Goal: Book appointment/travel/reservation

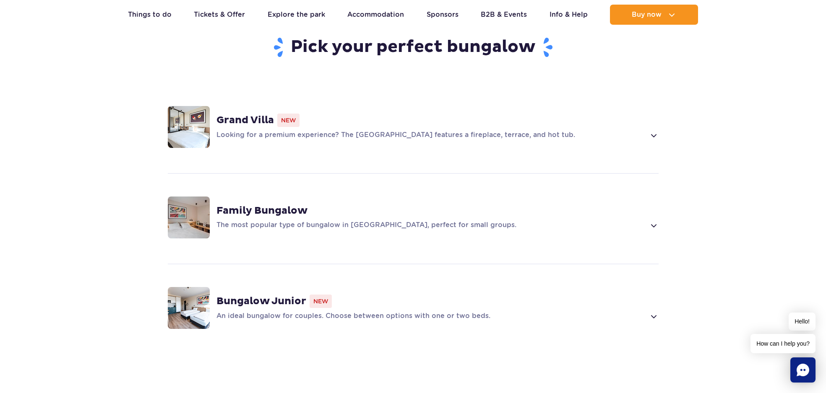
scroll to position [563, 0]
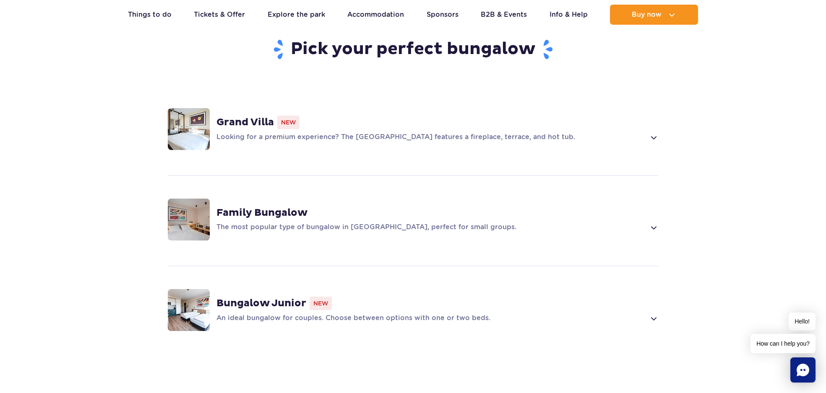
click at [393, 223] on p "The most popular type of bungalow in Suntago Village, perfect for small groups." at bounding box center [430, 228] width 429 height 10
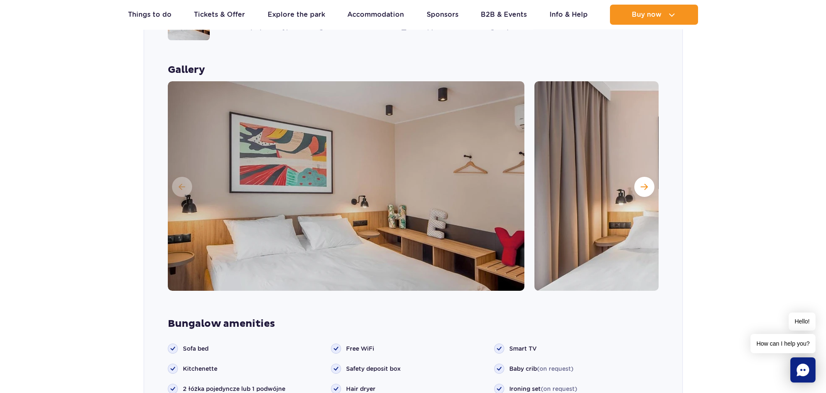
scroll to position [740, 0]
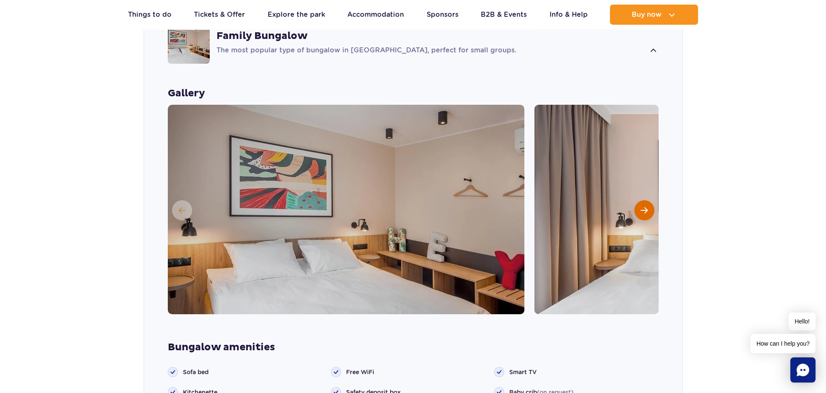
click at [646, 207] on span "Next slide" at bounding box center [644, 211] width 7 height 8
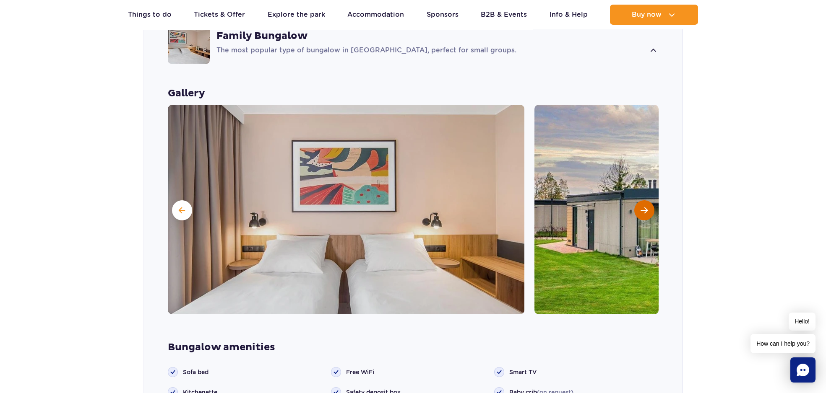
click at [646, 207] on span "Next slide" at bounding box center [644, 211] width 7 height 8
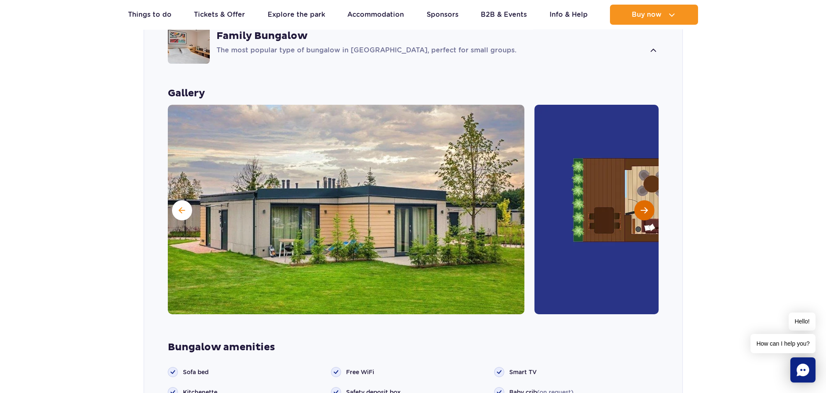
click at [646, 207] on span "Next slide" at bounding box center [644, 211] width 7 height 8
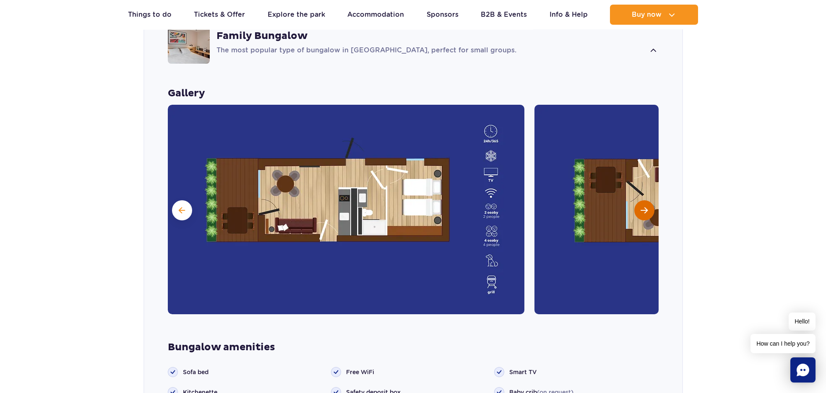
click at [646, 207] on span "Next slide" at bounding box center [644, 211] width 7 height 8
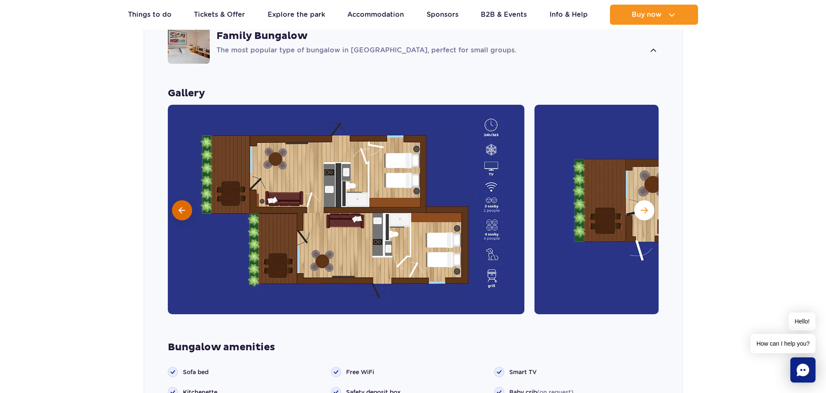
click at [185, 201] on button at bounding box center [182, 211] width 20 height 20
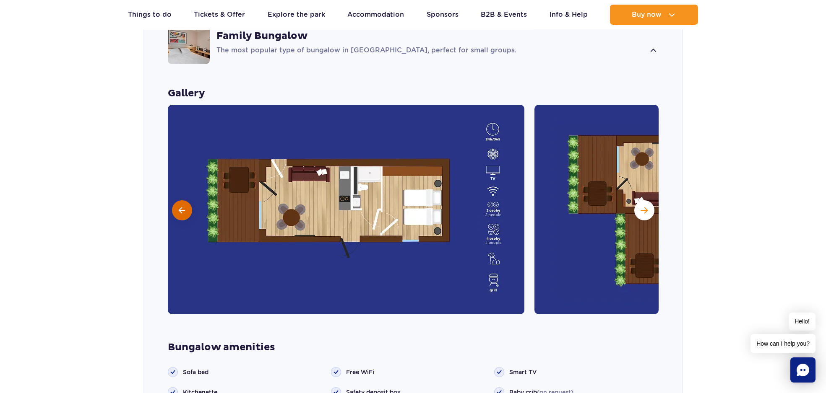
click at [186, 201] on button at bounding box center [182, 211] width 20 height 20
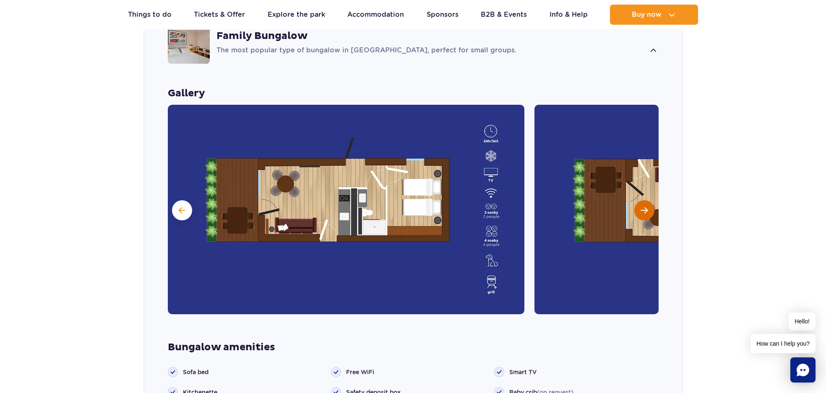
click at [643, 207] on span "Next slide" at bounding box center [644, 211] width 7 height 8
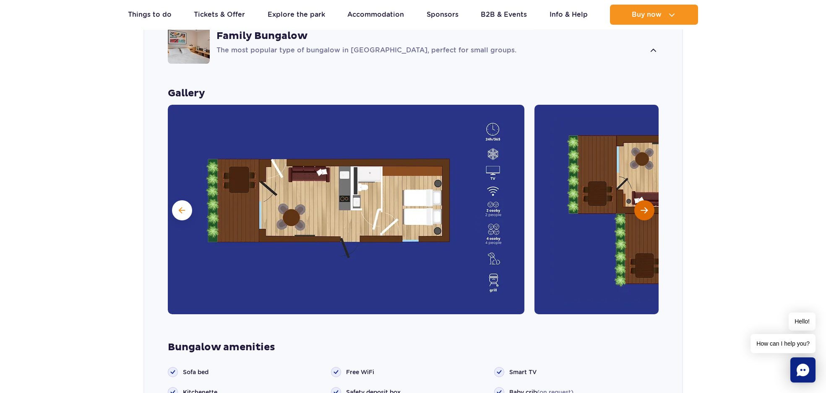
click at [643, 207] on span "Next slide" at bounding box center [644, 211] width 7 height 8
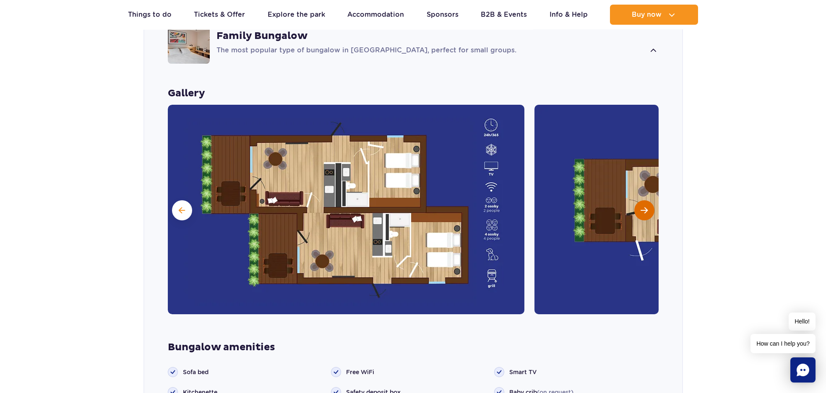
click at [643, 207] on span "Next slide" at bounding box center [644, 211] width 7 height 8
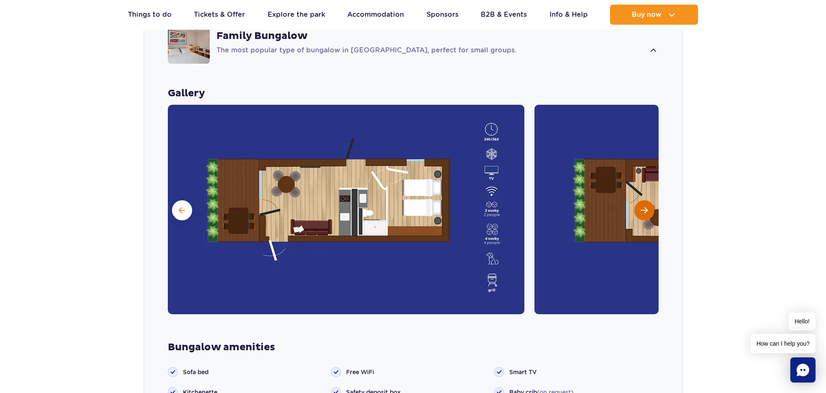
click at [643, 207] on span "Next slide" at bounding box center [644, 211] width 7 height 8
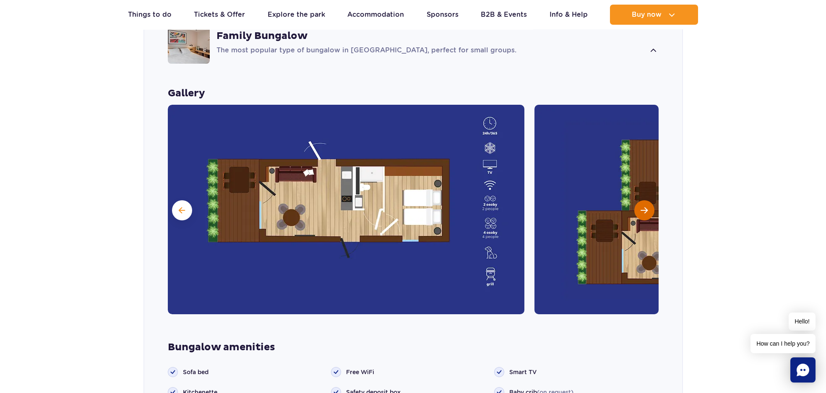
click at [643, 207] on span "Next slide" at bounding box center [644, 211] width 7 height 8
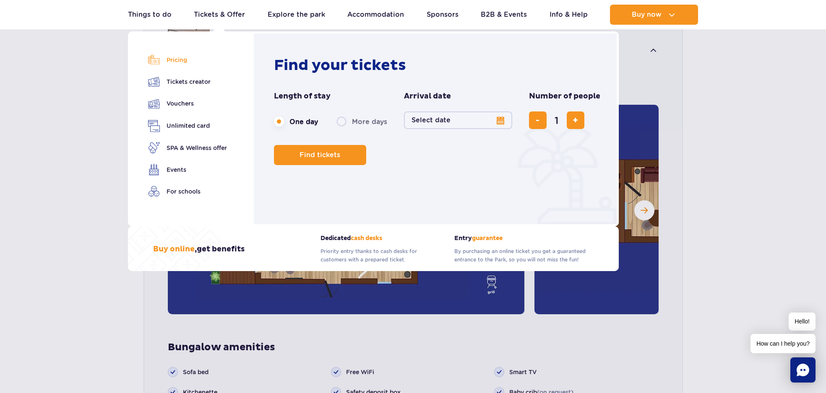
click at [177, 60] on link "Pricing" at bounding box center [187, 60] width 79 height 12
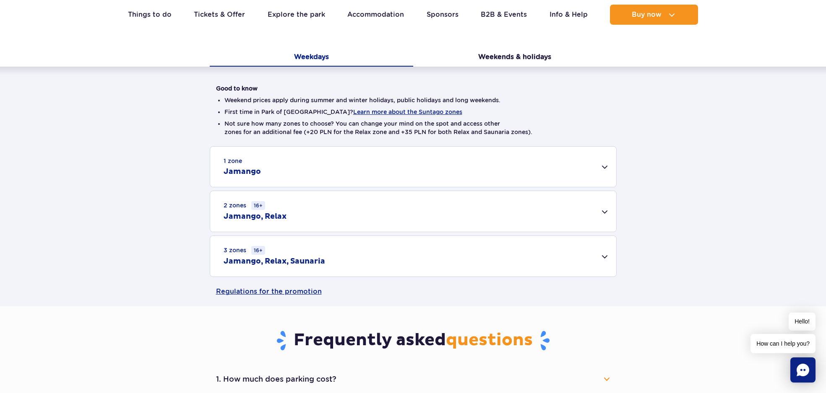
scroll to position [199, 0]
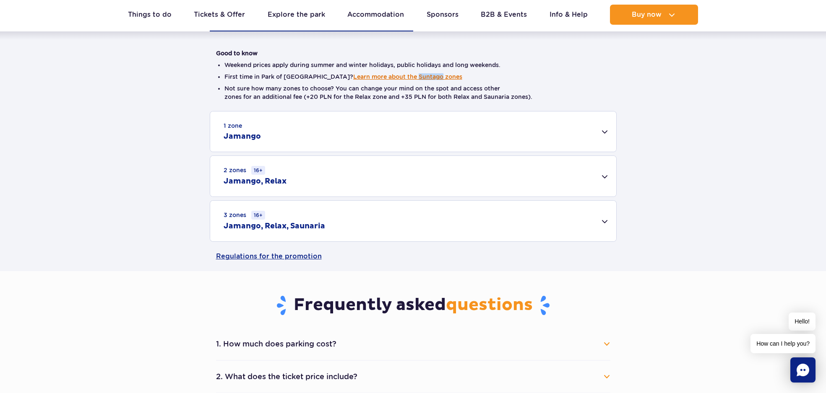
click at [310, 91] on ul "Weekend prices apply during summer and winter holidays, public holidays and lon…" at bounding box center [413, 84] width 394 height 54
click at [357, 77] on button "Learn more about the Suntago zones" at bounding box center [407, 76] width 109 height 7
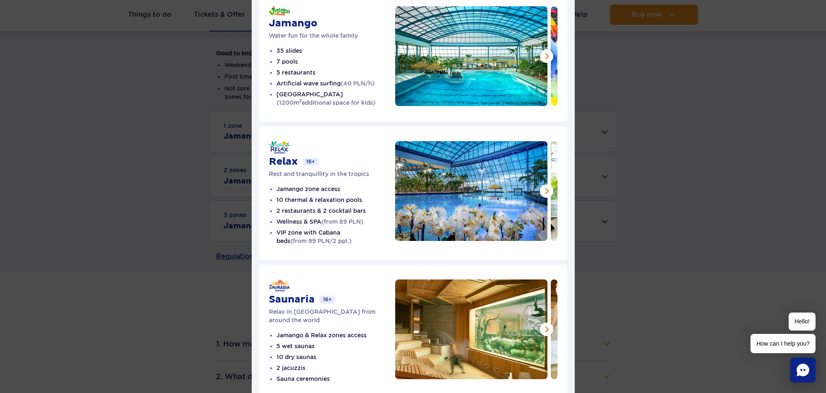
scroll to position [116, 0]
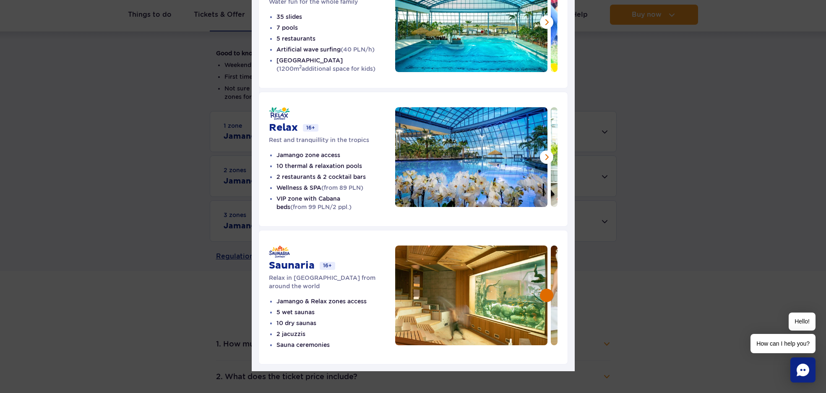
click at [548, 295] on button at bounding box center [546, 295] width 13 height 13
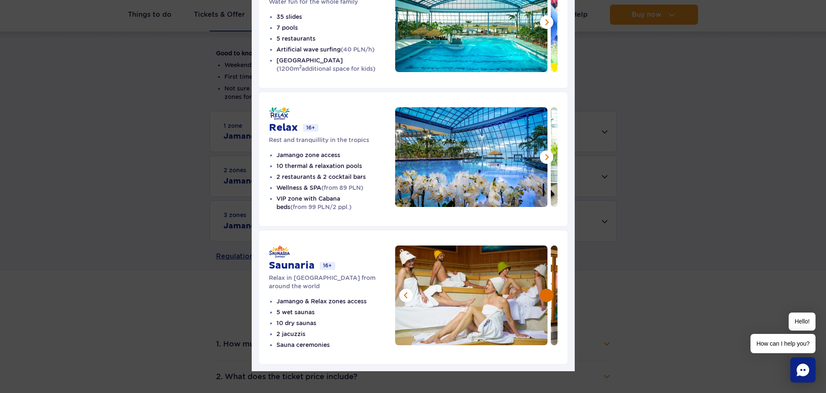
click at [548, 295] on button at bounding box center [546, 295] width 13 height 13
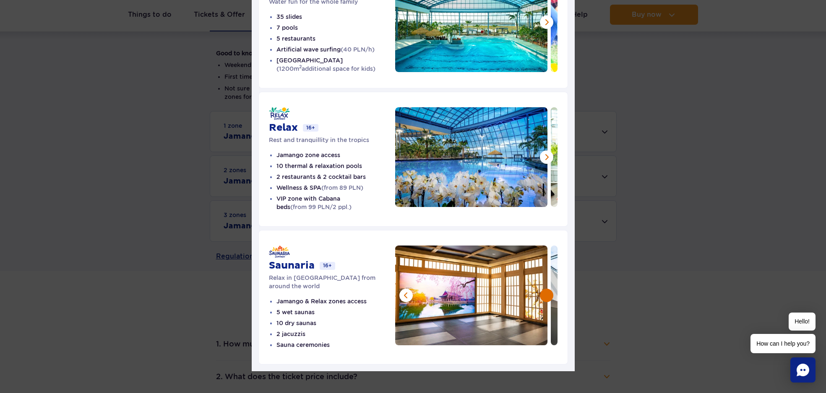
click at [548, 295] on button at bounding box center [546, 295] width 13 height 13
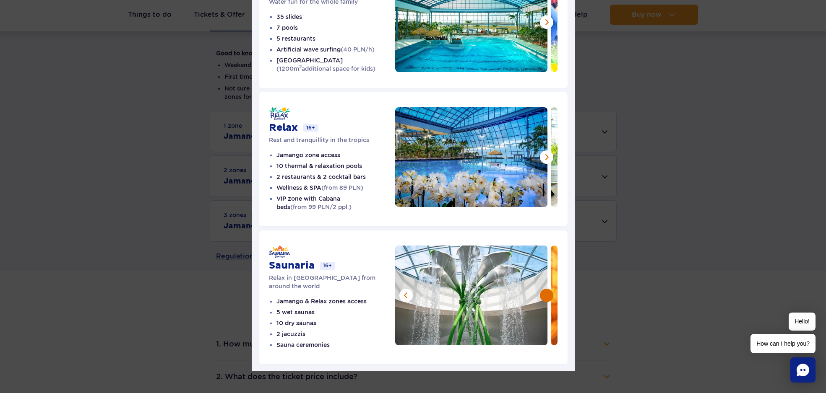
click at [548, 295] on button at bounding box center [546, 295] width 13 height 13
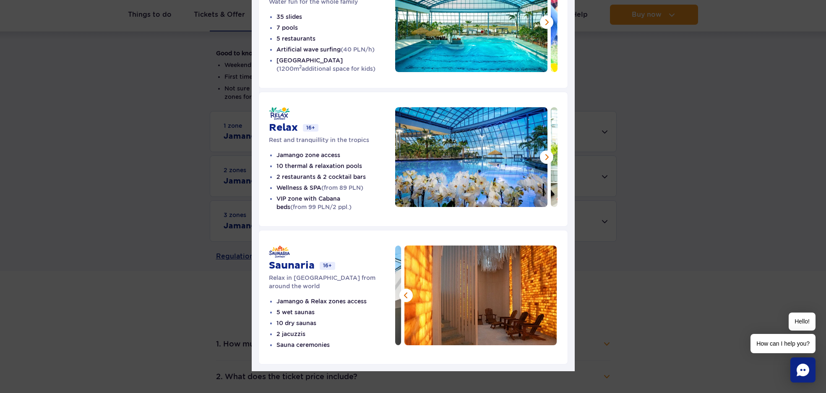
click at [548, 295] on img at bounding box center [480, 296] width 153 height 100
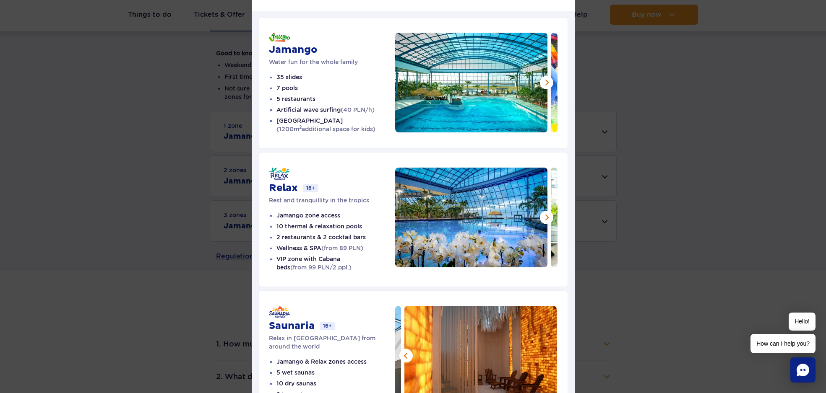
scroll to position [0, 0]
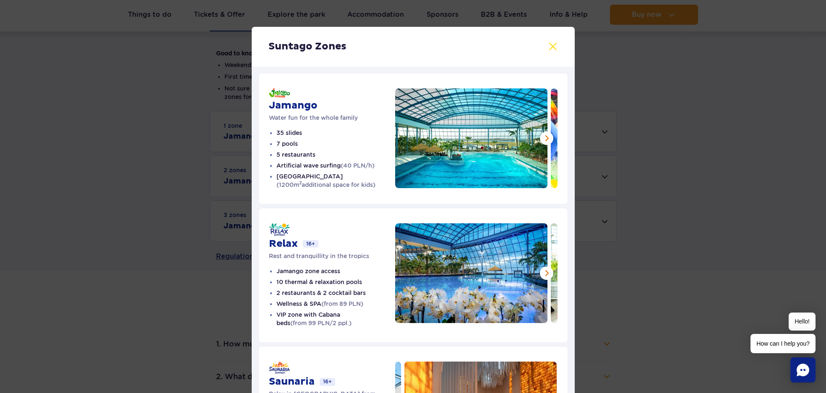
click at [553, 49] on button at bounding box center [553, 47] width 10 height 10
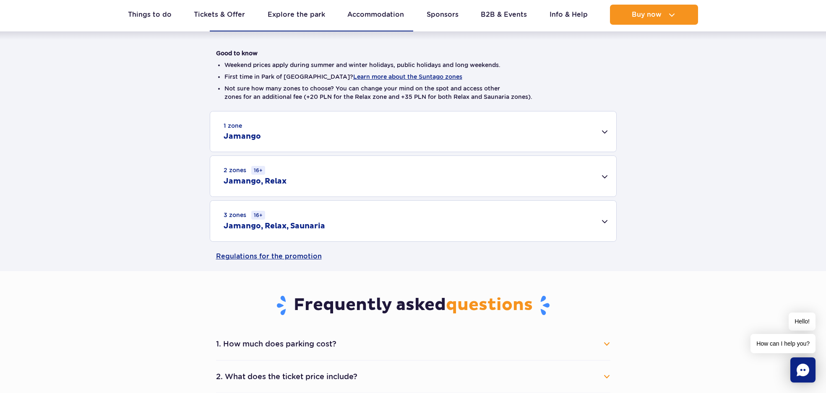
click at [600, 132] on div "1 zone Jamango" at bounding box center [413, 132] width 406 height 40
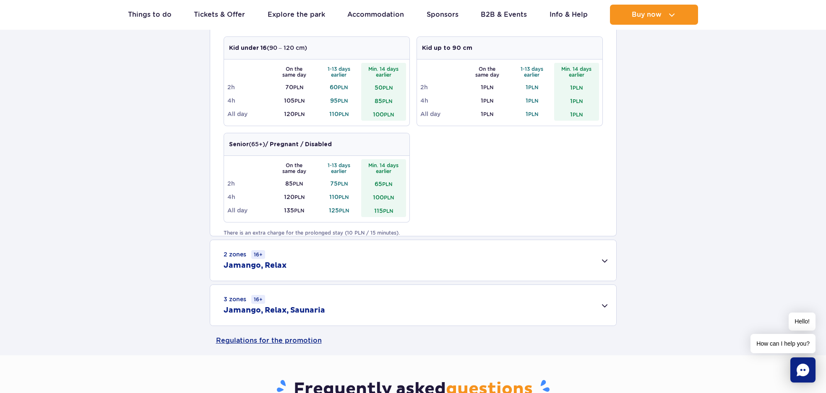
scroll to position [420, 0]
click at [600, 307] on div "3 zones 16+ Jamango, Relax, Saunaria" at bounding box center [413, 305] width 406 height 41
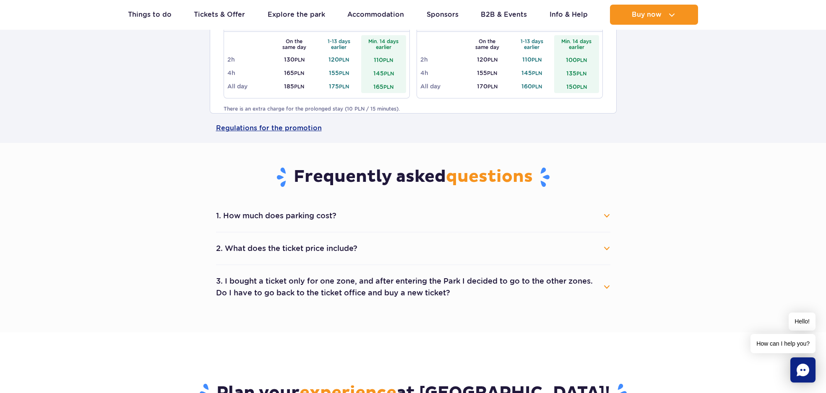
scroll to position [766, 0]
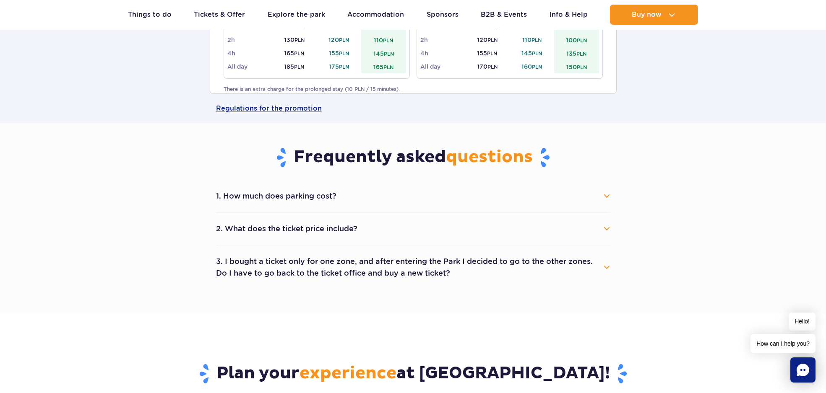
click at [574, 195] on button "1. How much does parking cost?" at bounding box center [413, 196] width 394 height 18
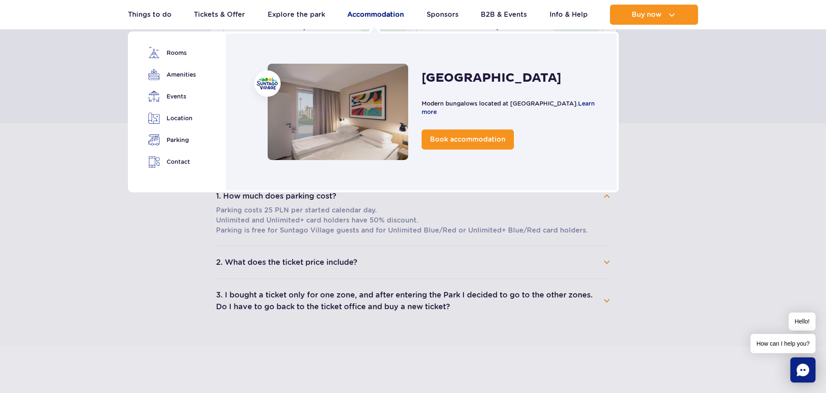
click at [377, 16] on link "Accommodation" at bounding box center [375, 15] width 57 height 20
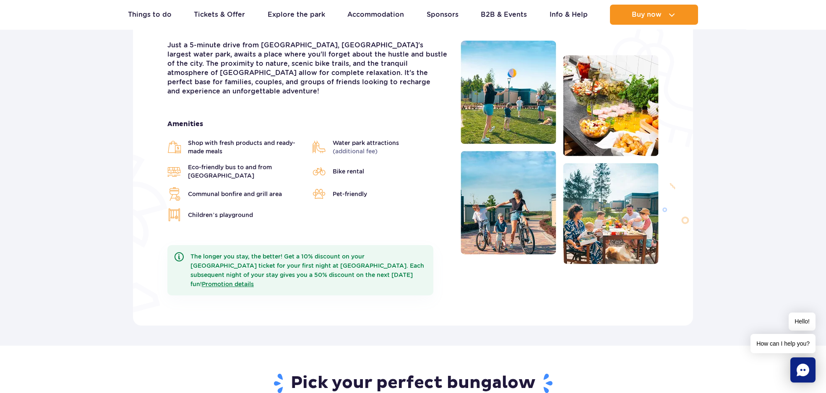
scroll to position [423, 0]
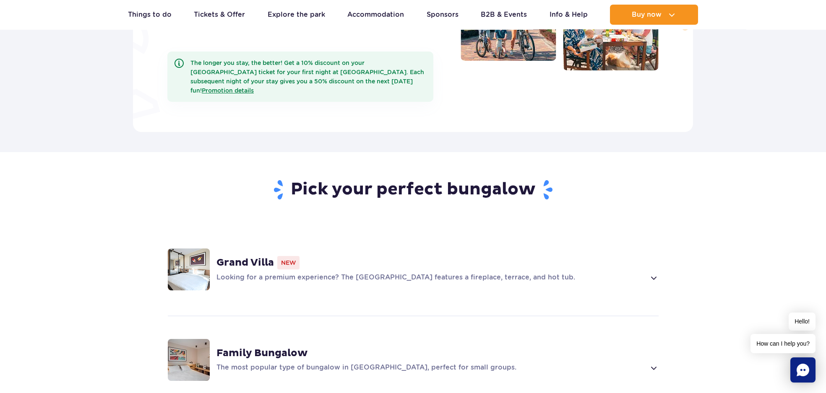
click at [343, 256] on div "Grand Villa New" at bounding box center [437, 262] width 442 height 13
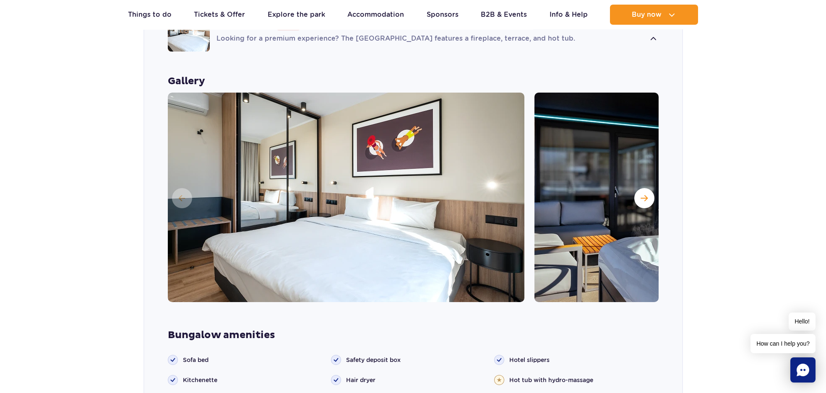
scroll to position [657, 0]
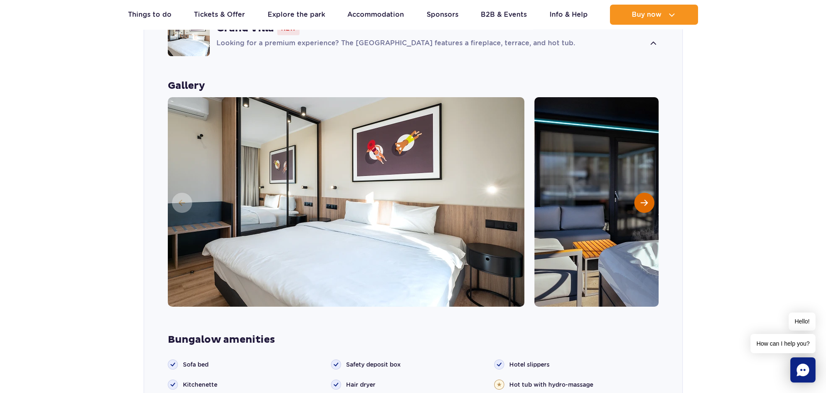
click at [645, 199] on span "Next slide" at bounding box center [644, 203] width 7 height 8
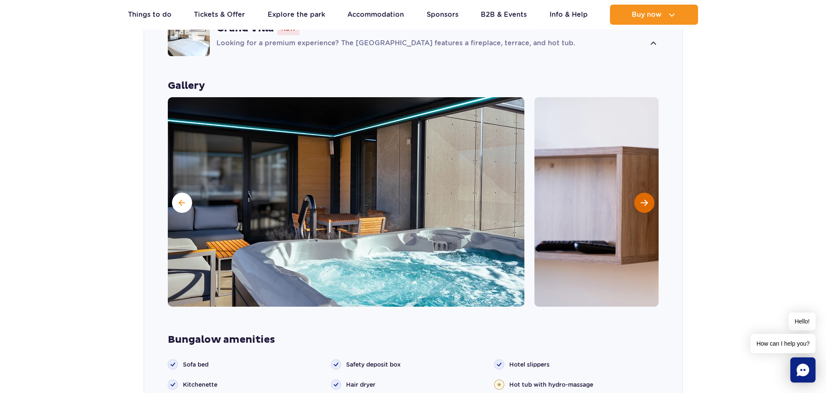
click at [645, 199] on span "Next slide" at bounding box center [644, 203] width 7 height 8
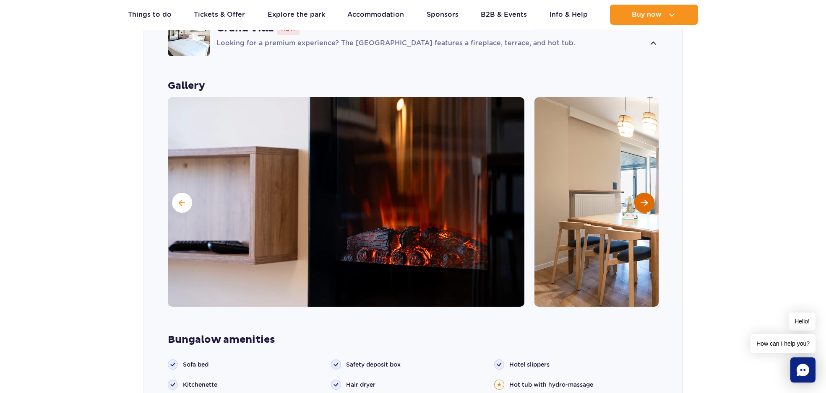
click at [645, 199] on span "Next slide" at bounding box center [644, 203] width 7 height 8
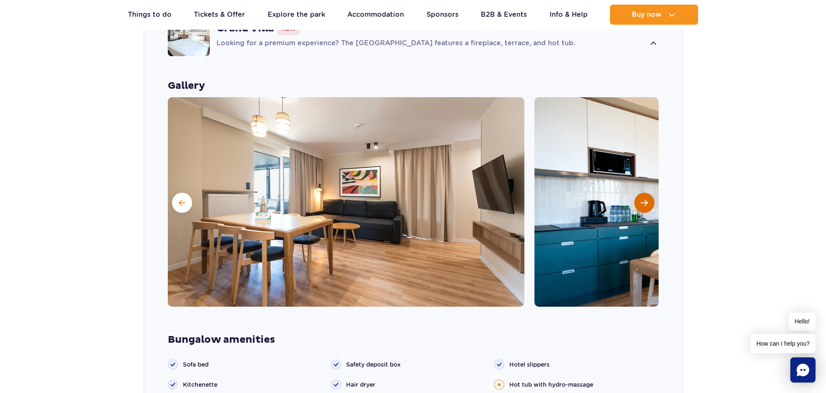
click at [645, 199] on span "Next slide" at bounding box center [644, 203] width 7 height 8
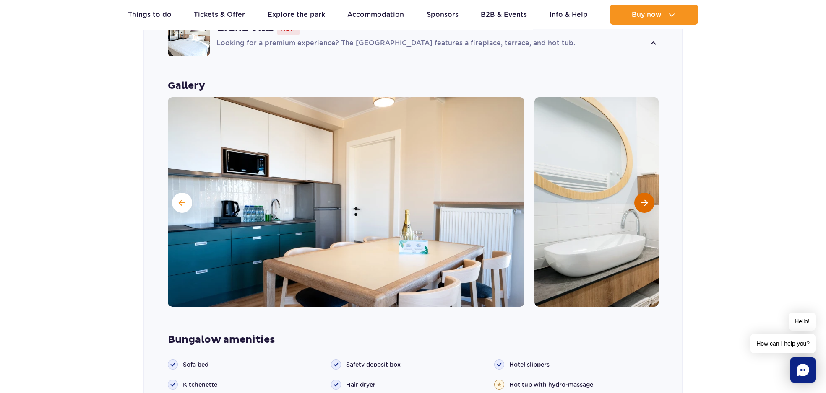
click at [645, 199] on span "Next slide" at bounding box center [644, 203] width 7 height 8
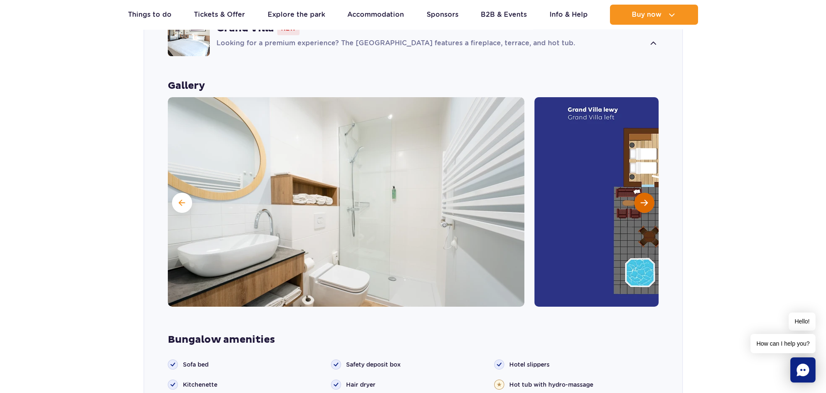
click at [645, 199] on span "Next slide" at bounding box center [644, 203] width 7 height 8
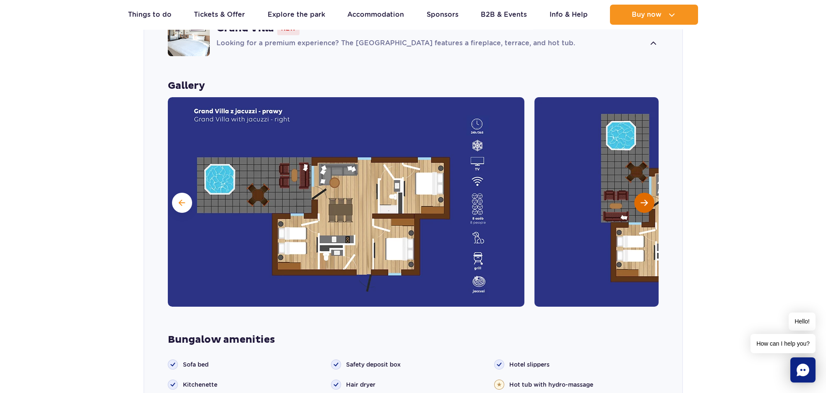
click at [645, 199] on span "Next slide" at bounding box center [644, 203] width 7 height 8
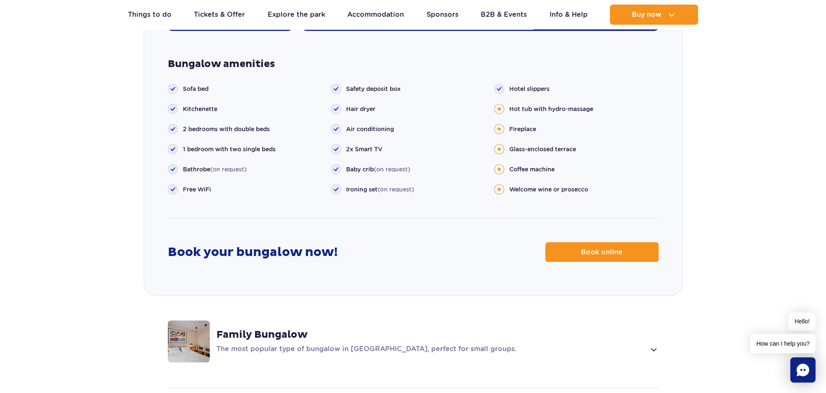
scroll to position [940, 0]
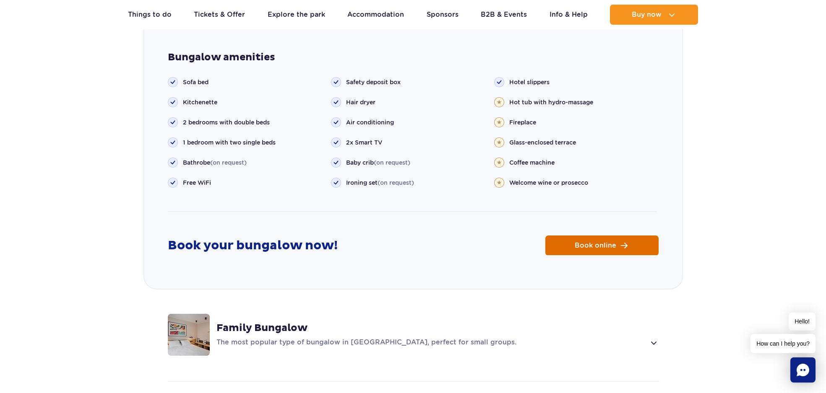
click at [610, 242] on span "Book online" at bounding box center [596, 245] width 42 height 7
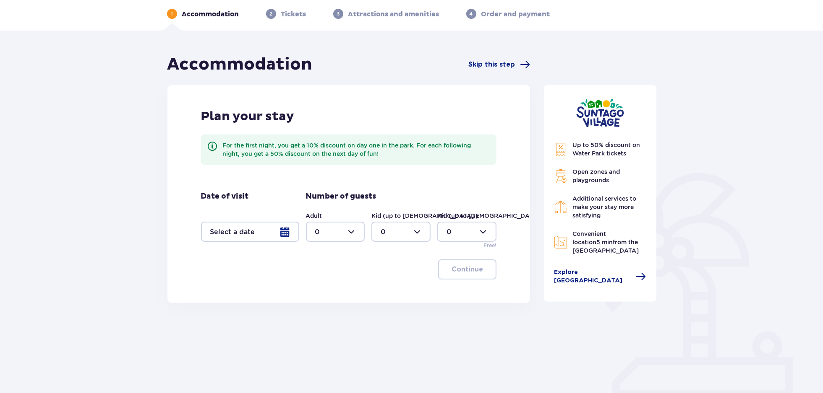
scroll to position [79, 0]
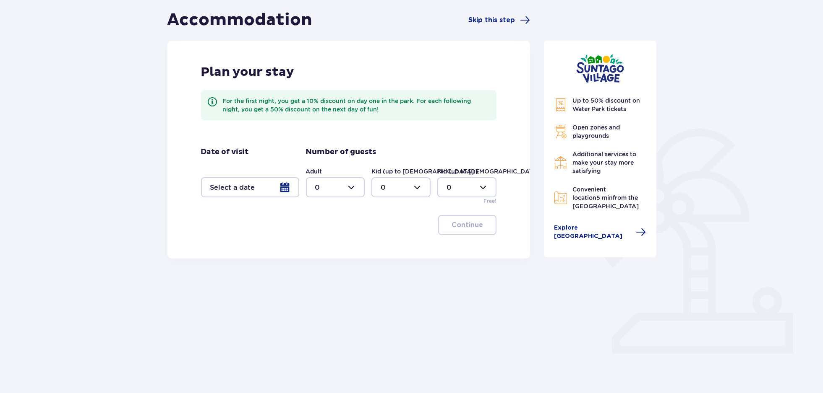
click at [265, 184] on div at bounding box center [250, 187] width 98 height 20
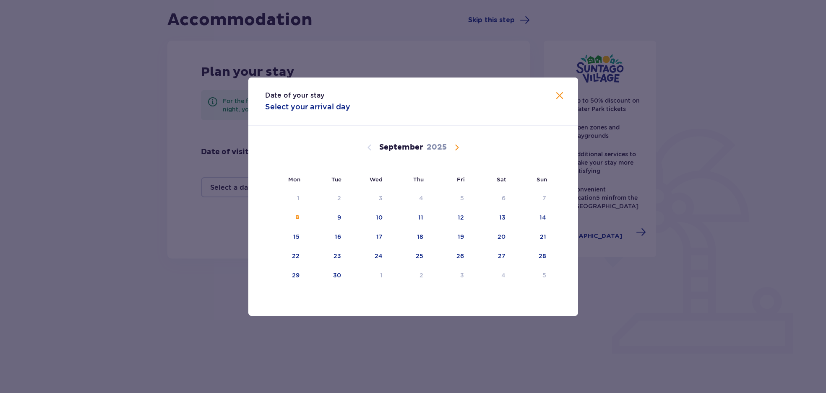
click at [456, 148] on span "Calendar" at bounding box center [457, 148] width 10 height 10
click at [301, 222] on div "3" at bounding box center [286, 218] width 42 height 18
click at [380, 216] on div "5" at bounding box center [380, 218] width 4 height 8
type input "[DATE] - [DATE]"
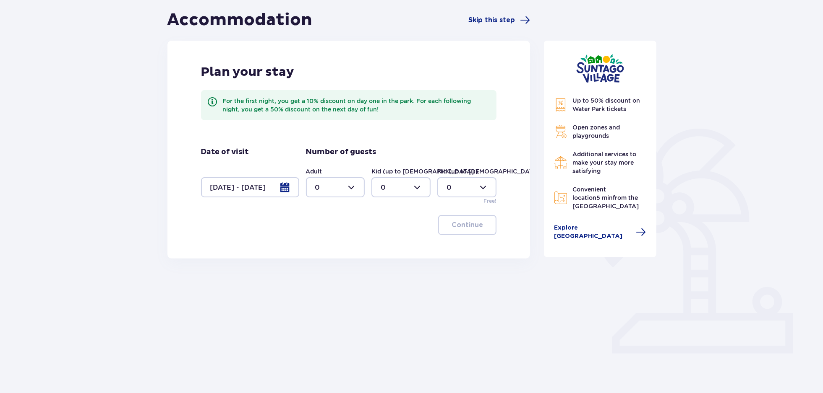
click at [341, 187] on div at bounding box center [335, 187] width 59 height 20
click at [330, 245] on div "2" at bounding box center [335, 248] width 41 height 9
type input "2"
click at [396, 187] on div at bounding box center [400, 187] width 59 height 20
click at [392, 246] on div "2" at bounding box center [400, 248] width 41 height 9
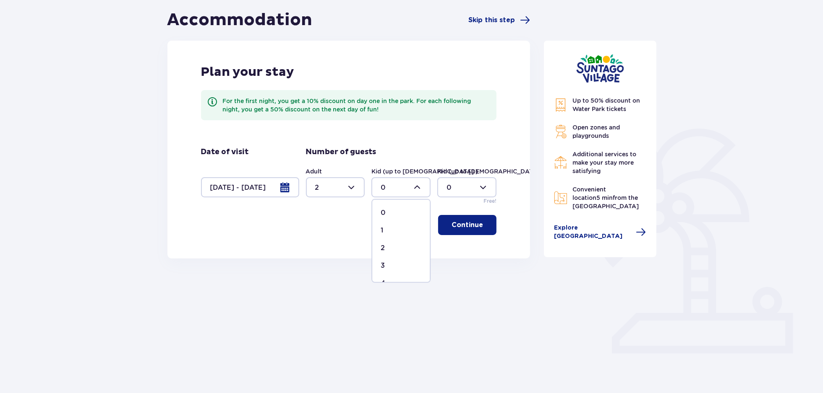
type input "2"
click at [465, 216] on button "Continue" at bounding box center [467, 225] width 58 height 20
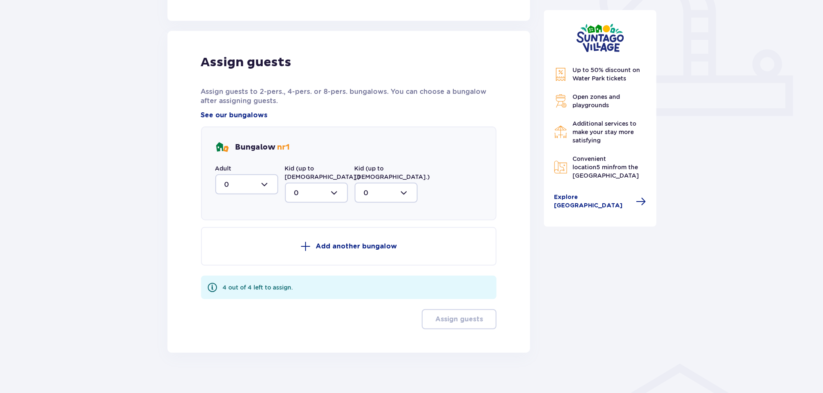
scroll to position [318, 0]
click at [257, 186] on div at bounding box center [246, 184] width 63 height 20
click at [249, 243] on div "2" at bounding box center [246, 244] width 44 height 9
type input "2"
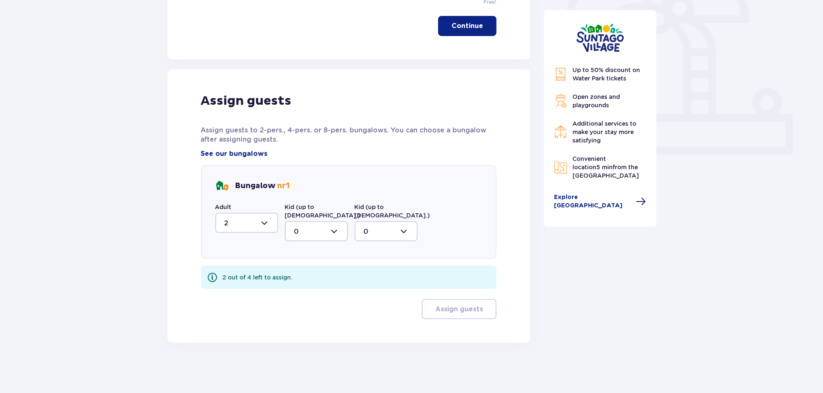
scroll to position [270, 0]
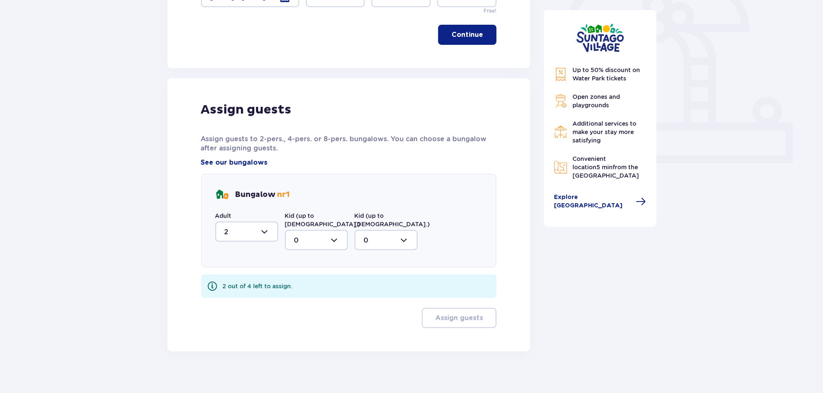
click at [310, 232] on div at bounding box center [316, 240] width 63 height 20
click at [311, 297] on div "2" at bounding box center [316, 301] width 44 height 9
type input "2"
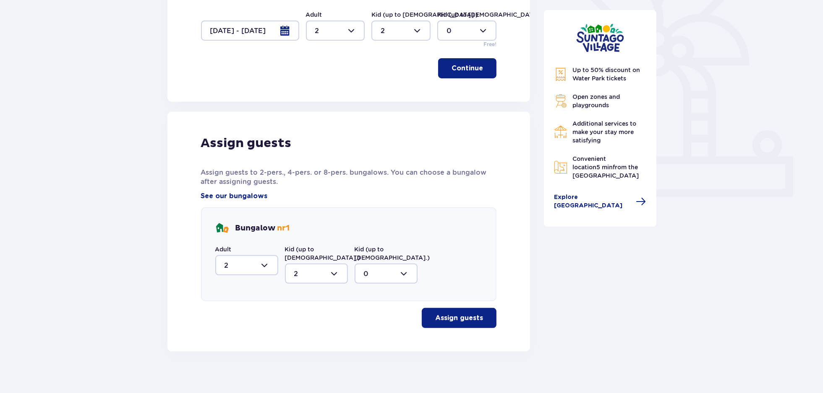
click at [476, 314] on p "Assign guests" at bounding box center [459, 318] width 48 height 9
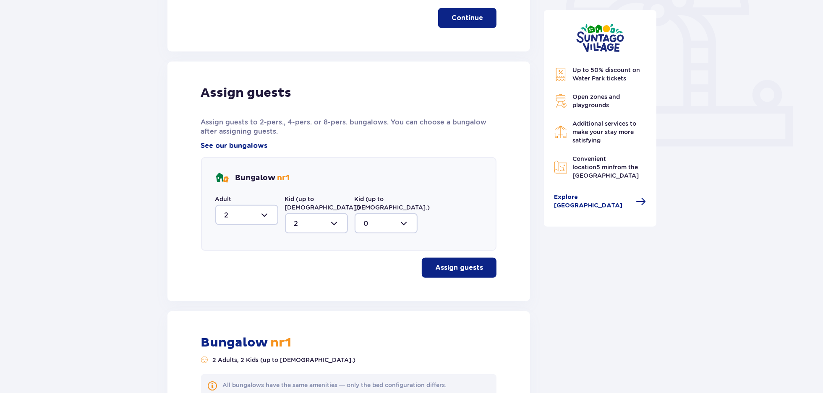
scroll to position [0, 0]
